Goal: Use online tool/utility

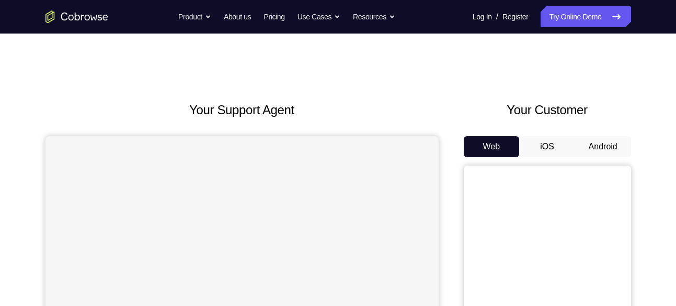
click at [616, 153] on button "Android" at bounding box center [603, 146] width 56 height 21
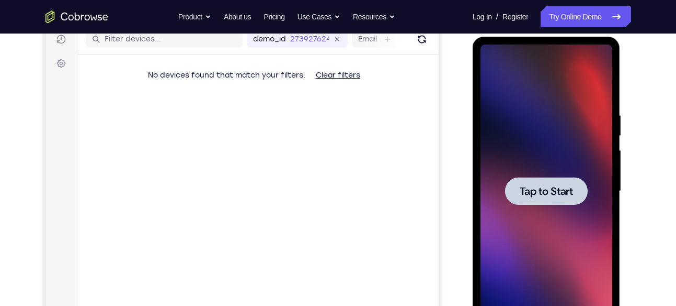
click at [557, 196] on span "Tap to Start" at bounding box center [546, 191] width 53 height 10
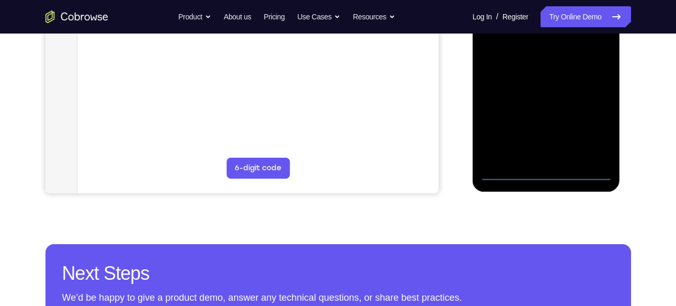
scroll to position [300, 0]
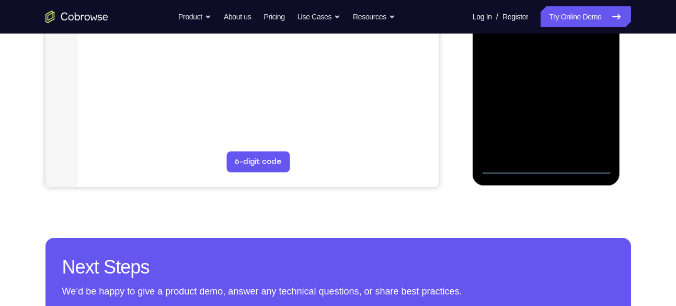
click at [551, 166] on div at bounding box center [547, 27] width 132 height 293
click at [595, 128] on div at bounding box center [547, 27] width 132 height 293
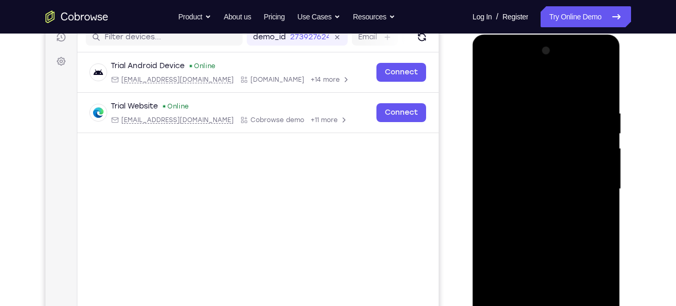
scroll to position [139, 0]
click at [503, 69] on div at bounding box center [547, 188] width 132 height 293
click at [591, 183] on div at bounding box center [547, 188] width 132 height 293
click at [538, 208] on div at bounding box center [547, 188] width 132 height 293
click at [508, 185] on div at bounding box center [547, 188] width 132 height 293
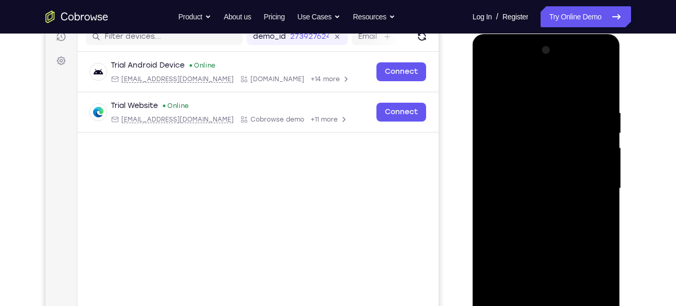
click at [523, 169] on div at bounding box center [547, 188] width 132 height 293
click at [537, 182] on div at bounding box center [547, 188] width 132 height 293
click at [557, 221] on div at bounding box center [547, 188] width 132 height 293
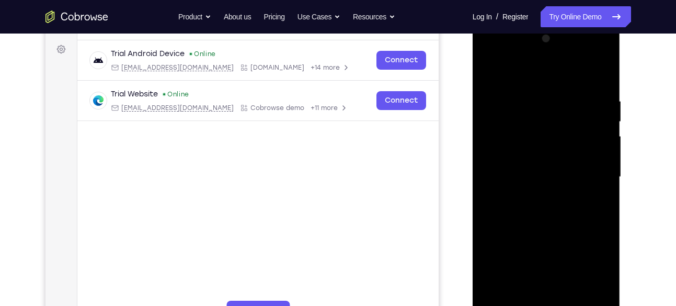
scroll to position [151, 0]
click at [602, 85] on div at bounding box center [547, 176] width 132 height 293
click at [603, 77] on div at bounding box center [547, 176] width 132 height 293
click at [538, 104] on div at bounding box center [547, 176] width 132 height 293
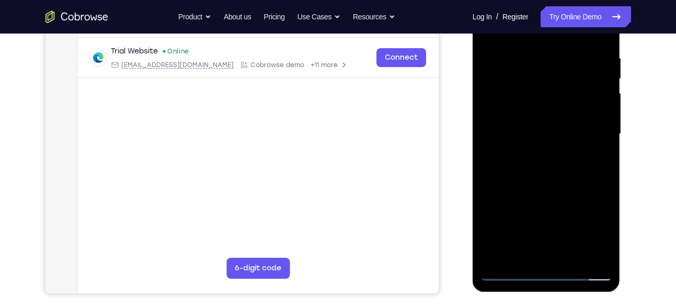
scroll to position [193, 0]
click at [586, 251] on div at bounding box center [547, 134] width 132 height 293
click at [601, 130] on div at bounding box center [547, 134] width 132 height 293
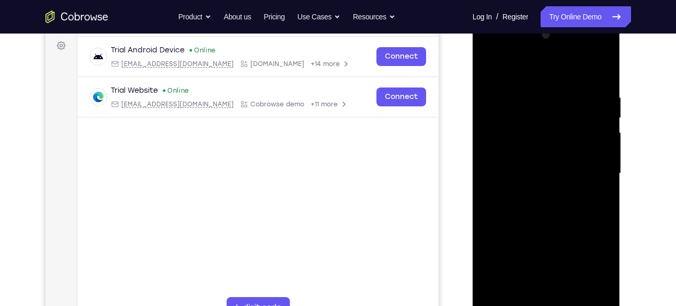
scroll to position [144, 0]
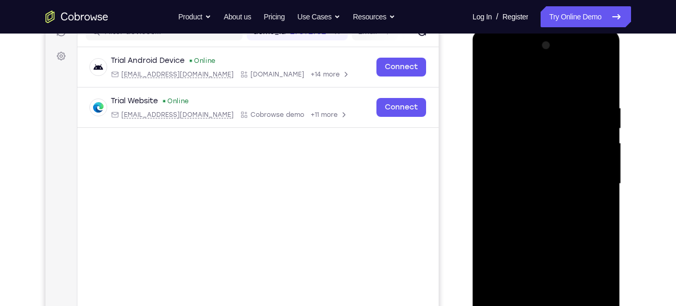
click at [489, 159] on div at bounding box center [547, 183] width 132 height 293
click at [609, 159] on div at bounding box center [547, 183] width 132 height 293
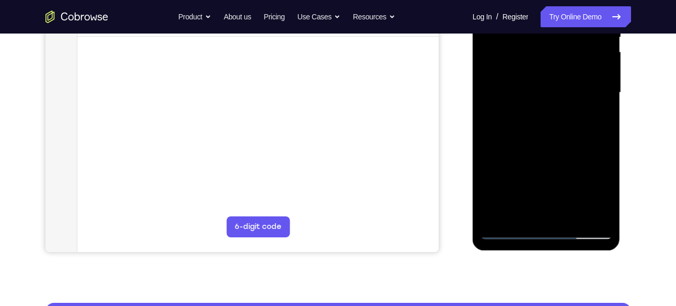
scroll to position [243, 0]
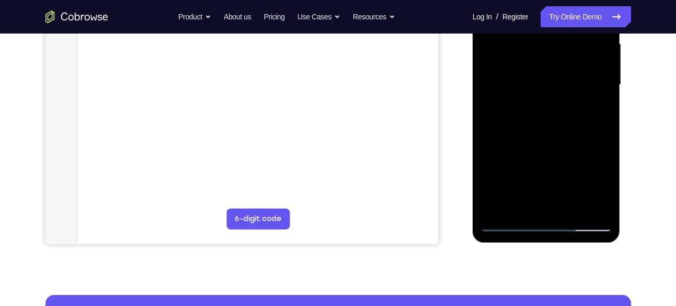
click at [590, 203] on div at bounding box center [547, 84] width 132 height 293
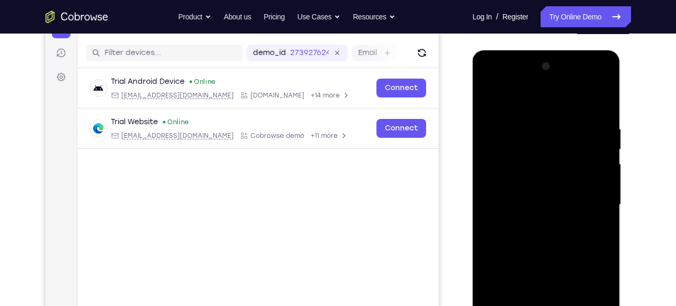
scroll to position [121, 0]
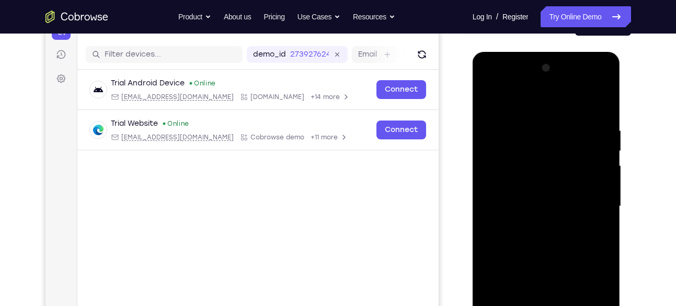
click at [602, 104] on div at bounding box center [547, 206] width 132 height 293
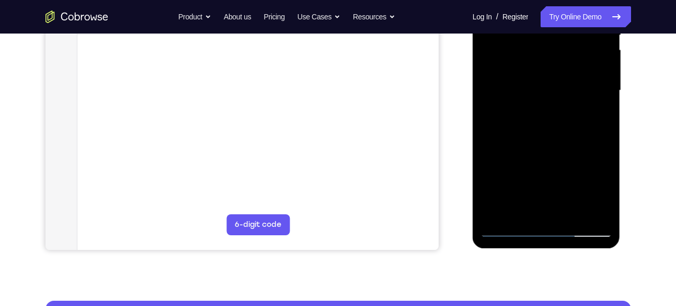
scroll to position [237, 0]
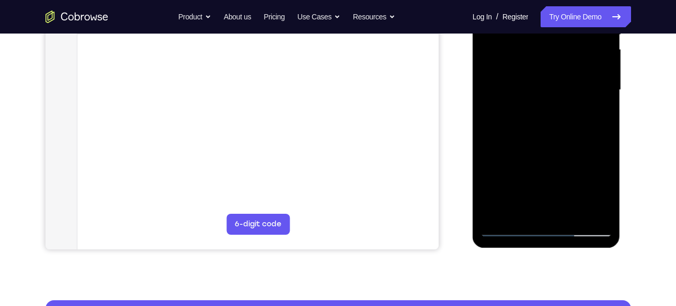
click at [572, 212] on div at bounding box center [547, 90] width 132 height 293
click at [535, 141] on div at bounding box center [547, 90] width 132 height 293
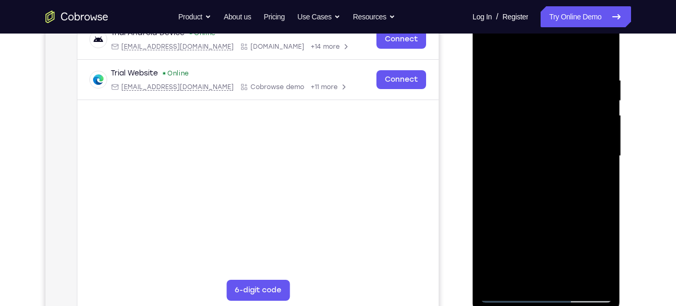
scroll to position [167, 0]
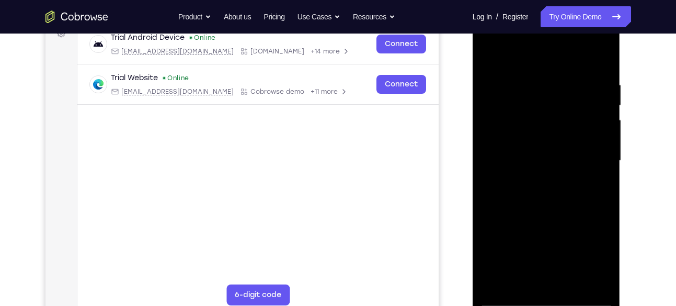
click at [487, 53] on div at bounding box center [547, 160] width 132 height 293
click at [527, 160] on div at bounding box center [547, 160] width 132 height 293
click at [517, 260] on div at bounding box center [547, 160] width 132 height 293
click at [490, 62] on div at bounding box center [547, 160] width 132 height 293
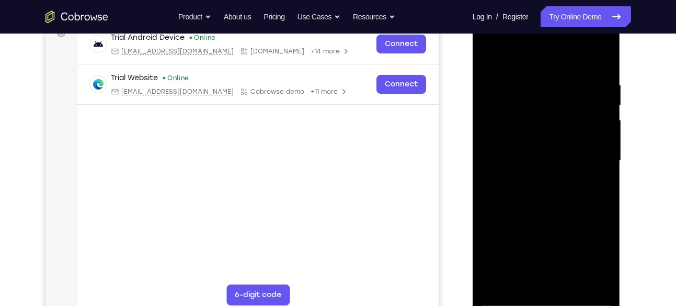
click at [528, 130] on div at bounding box center [547, 160] width 132 height 293
click at [488, 55] on div at bounding box center [547, 160] width 132 height 293
click at [537, 172] on div at bounding box center [547, 160] width 132 height 293
click at [490, 56] on div at bounding box center [547, 160] width 132 height 293
click at [535, 91] on div at bounding box center [547, 160] width 132 height 293
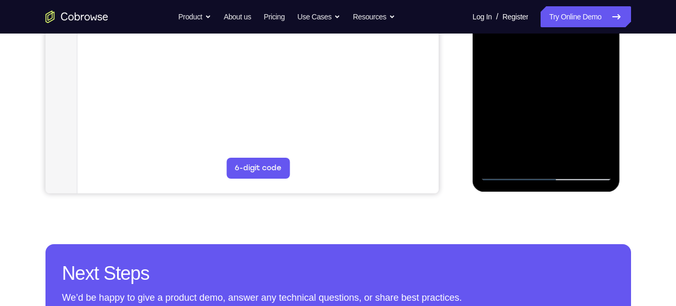
scroll to position [297, 0]
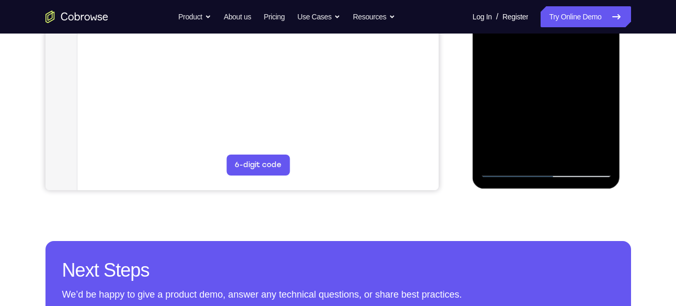
click at [602, 135] on div at bounding box center [547, 30] width 132 height 293
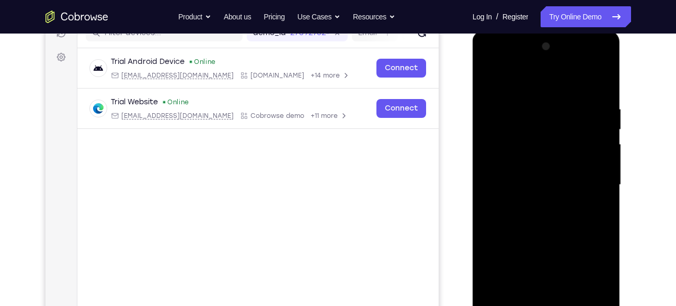
scroll to position [142, 0]
click at [489, 85] on div at bounding box center [547, 185] width 132 height 293
click at [489, 84] on div at bounding box center [547, 185] width 132 height 293
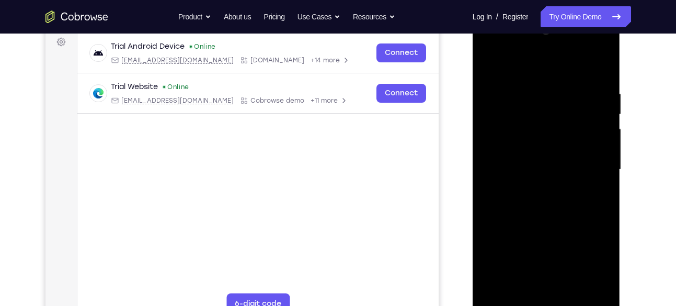
scroll to position [161, 0]
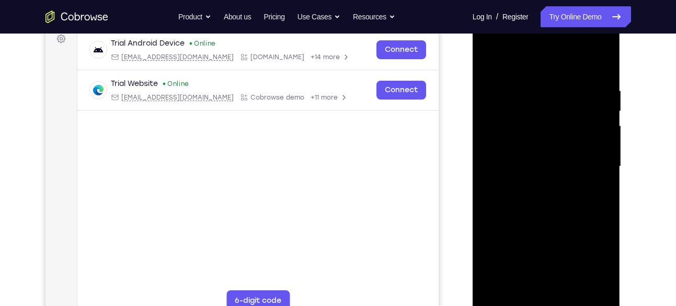
drag, startPoint x: 565, startPoint y: 205, endPoint x: 594, endPoint y: 82, distance: 125.6
click at [594, 82] on div at bounding box center [547, 166] width 132 height 293
drag, startPoint x: 553, startPoint y: 233, endPoint x: 574, endPoint y: 92, distance: 142.3
click at [574, 92] on div at bounding box center [547, 166] width 132 height 293
drag, startPoint x: 556, startPoint y: 207, endPoint x: 590, endPoint y: 64, distance: 146.4
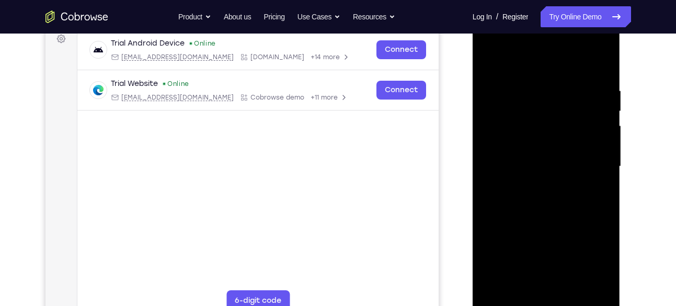
click at [590, 64] on div at bounding box center [547, 166] width 132 height 293
drag, startPoint x: 564, startPoint y: 201, endPoint x: 579, endPoint y: 66, distance: 135.2
click at [579, 66] on div at bounding box center [547, 166] width 132 height 293
drag, startPoint x: 563, startPoint y: 190, endPoint x: 587, endPoint y: 63, distance: 129.5
click at [587, 63] on div at bounding box center [547, 166] width 132 height 293
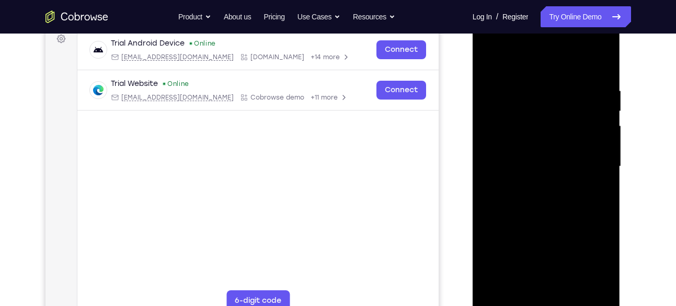
drag, startPoint x: 549, startPoint y: 188, endPoint x: 584, endPoint y: 50, distance: 142.4
click at [584, 50] on div at bounding box center [547, 166] width 132 height 293
drag, startPoint x: 558, startPoint y: 198, endPoint x: 583, endPoint y: 132, distance: 70.0
click at [583, 132] on div at bounding box center [547, 166] width 132 height 293
drag, startPoint x: 548, startPoint y: 231, endPoint x: 573, endPoint y: 144, distance: 89.7
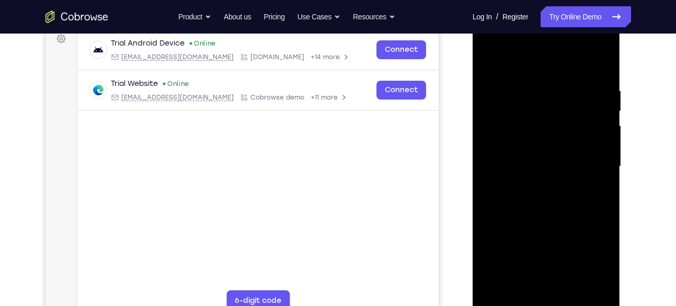
click at [573, 144] on div at bounding box center [547, 166] width 132 height 293
drag, startPoint x: 559, startPoint y: 219, endPoint x: 580, endPoint y: 126, distance: 95.6
click at [580, 126] on div at bounding box center [547, 166] width 132 height 293
drag, startPoint x: 542, startPoint y: 256, endPoint x: 582, endPoint y: 125, distance: 137.2
click at [582, 125] on div at bounding box center [547, 166] width 132 height 293
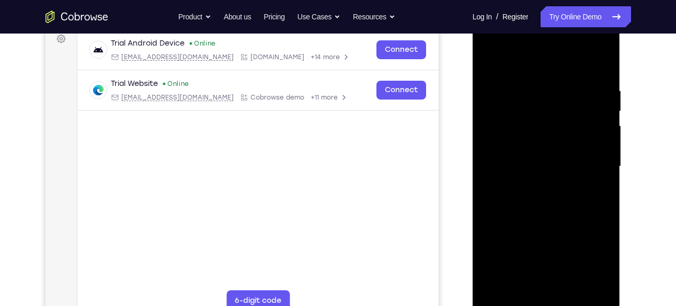
drag, startPoint x: 552, startPoint y: 206, endPoint x: 587, endPoint y: 86, distance: 124.8
click at [587, 86] on div at bounding box center [547, 166] width 132 height 293
